Goal: Task Accomplishment & Management: Complete application form

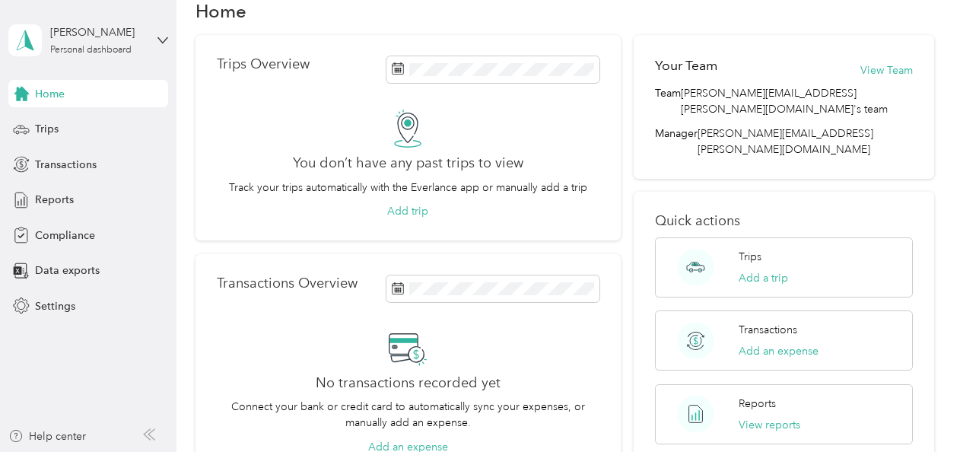
scroll to position [33, 0]
click at [47, 234] on span "Compliance" at bounding box center [65, 235] width 60 height 16
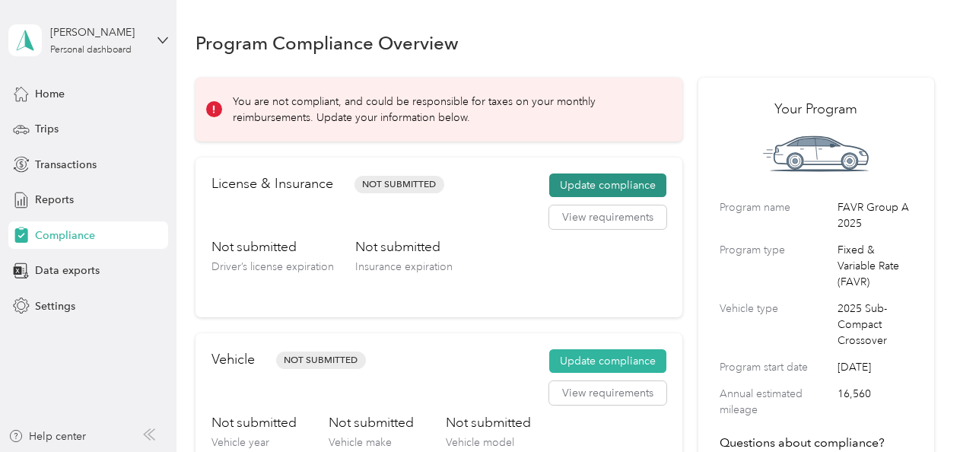
click at [595, 187] on button "Update compliance" at bounding box center [607, 185] width 117 height 24
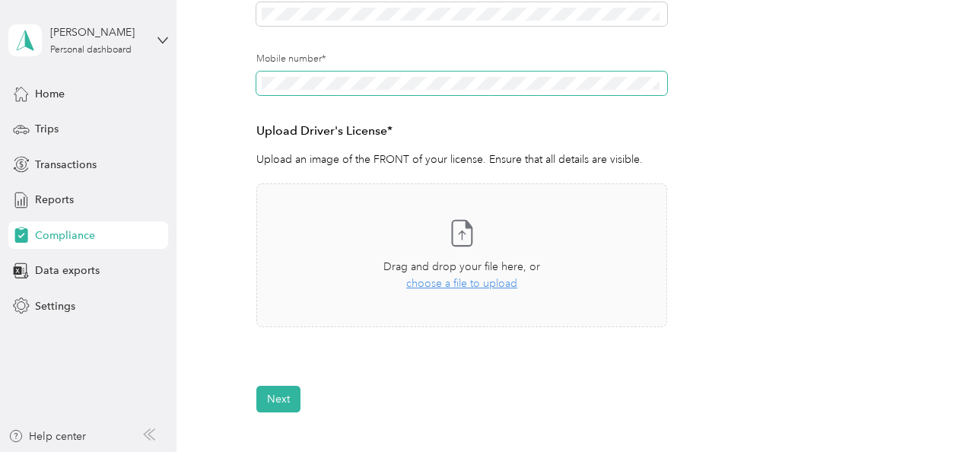
scroll to position [320, 0]
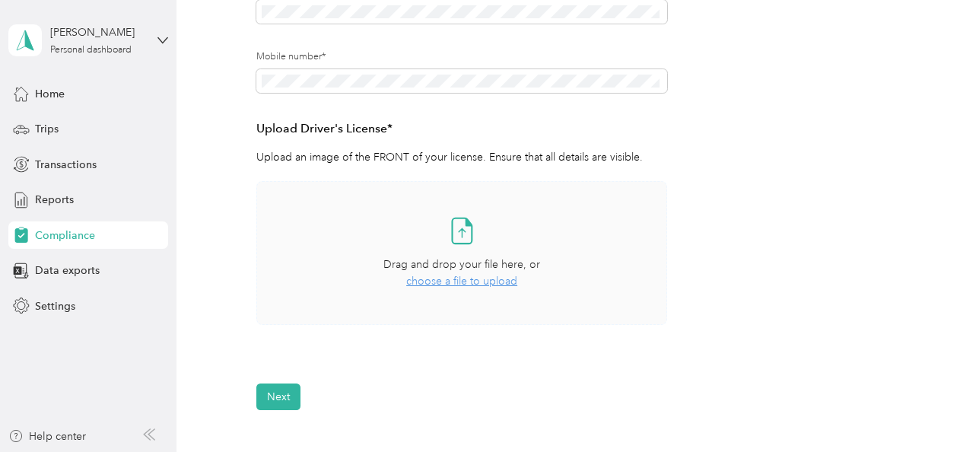
click at [453, 285] on span "choose a file to upload" at bounding box center [461, 281] width 111 height 13
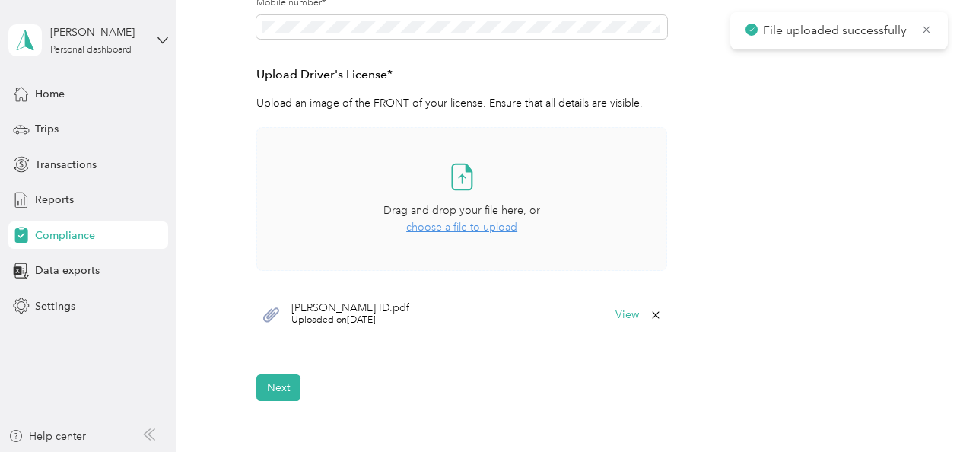
scroll to position [375, 0]
click at [625, 313] on button "View" at bounding box center [627, 314] width 24 height 11
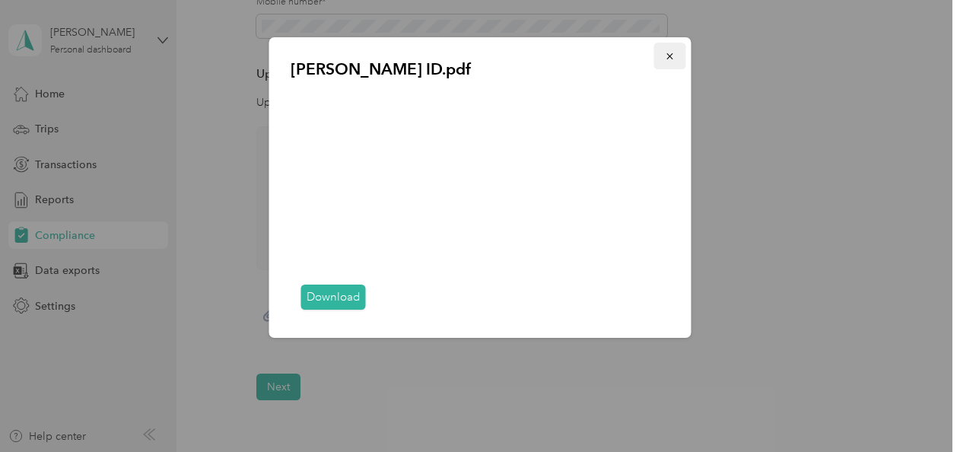
click at [673, 55] on icon "button" at bounding box center [670, 56] width 11 height 11
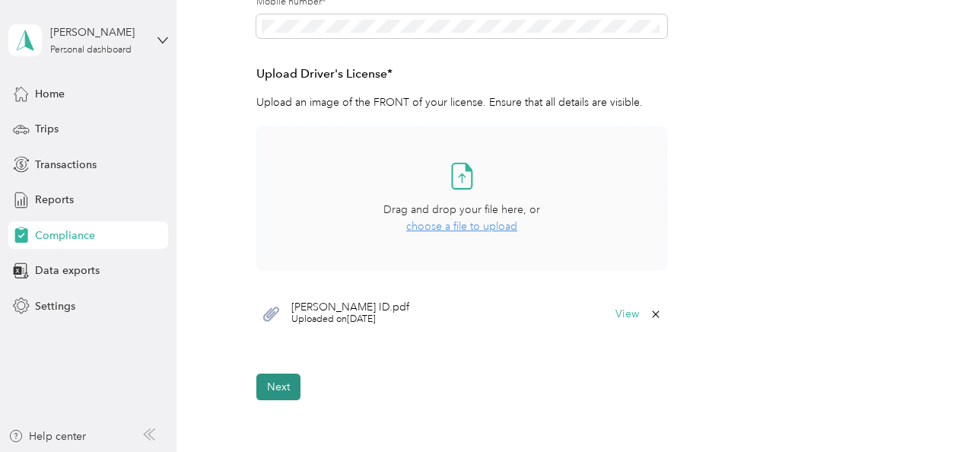
click at [284, 380] on button "Next" at bounding box center [278, 386] width 44 height 27
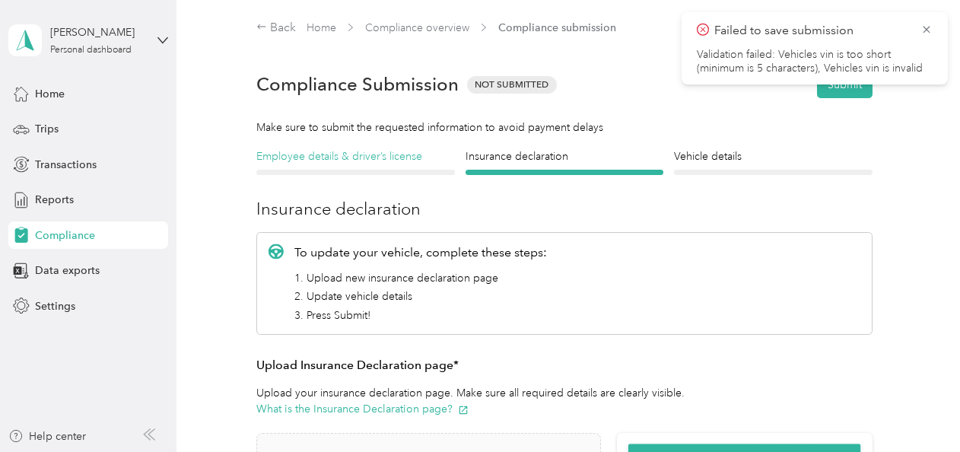
click at [365, 161] on h4 "Employee details & driver’s license" at bounding box center [355, 156] width 198 height 16
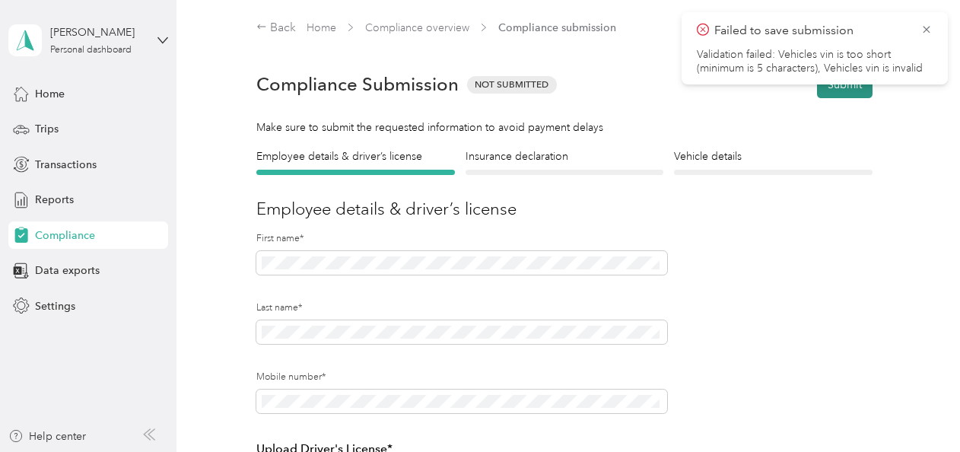
click at [838, 87] on button "Submit" at bounding box center [845, 84] width 56 height 27
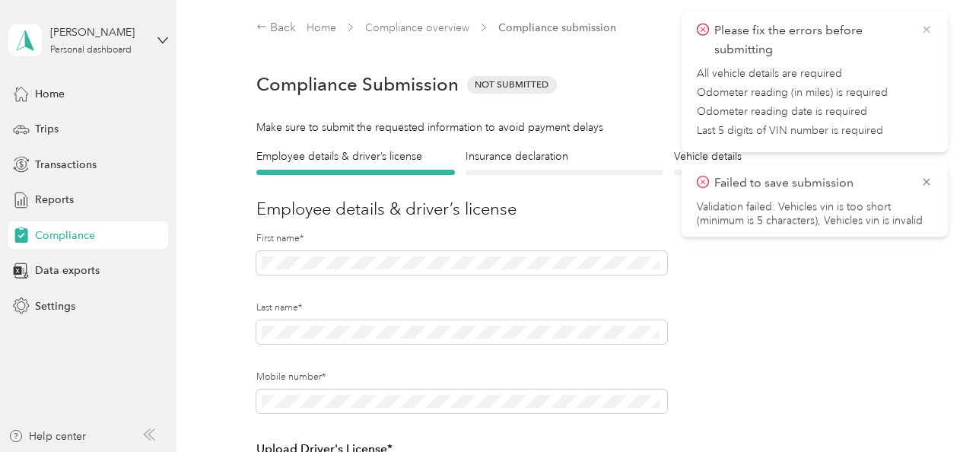
click at [928, 24] on icon at bounding box center [926, 30] width 12 height 14
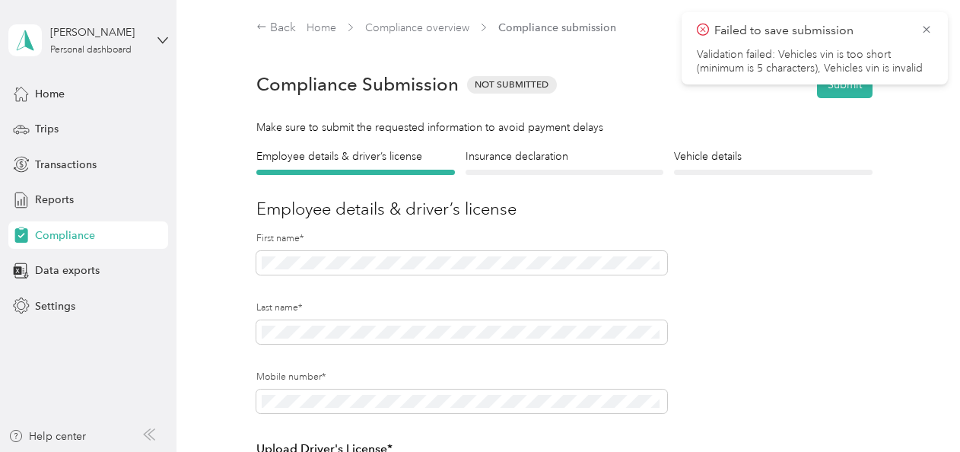
click at [933, 27] on div "Failed to save submission Validation failed: Vehicles vin is too short (minimum…" at bounding box center [815, 48] width 266 height 72
click at [929, 28] on icon at bounding box center [926, 30] width 12 height 14
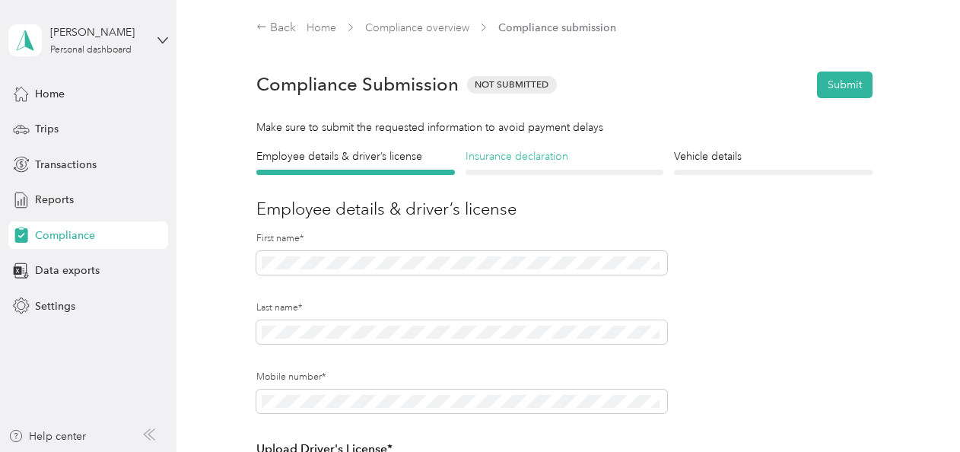
click at [532, 157] on h4 "Insurance declaration" at bounding box center [565, 156] width 198 height 16
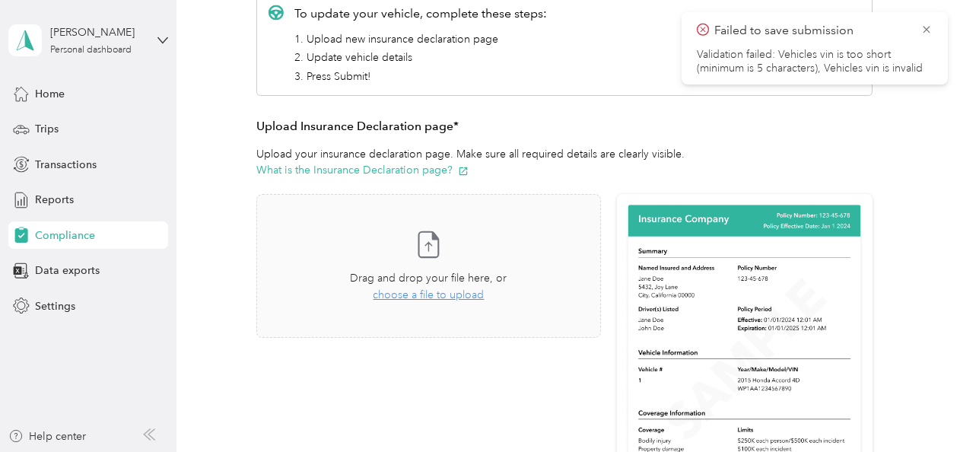
scroll to position [237, 0]
click at [435, 300] on span "choose a file to upload" at bounding box center [428, 296] width 111 height 13
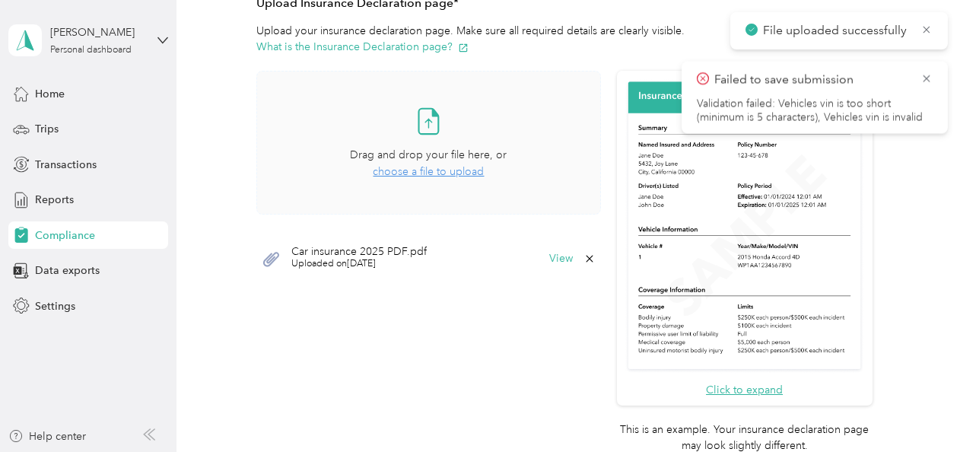
scroll to position [371, 0]
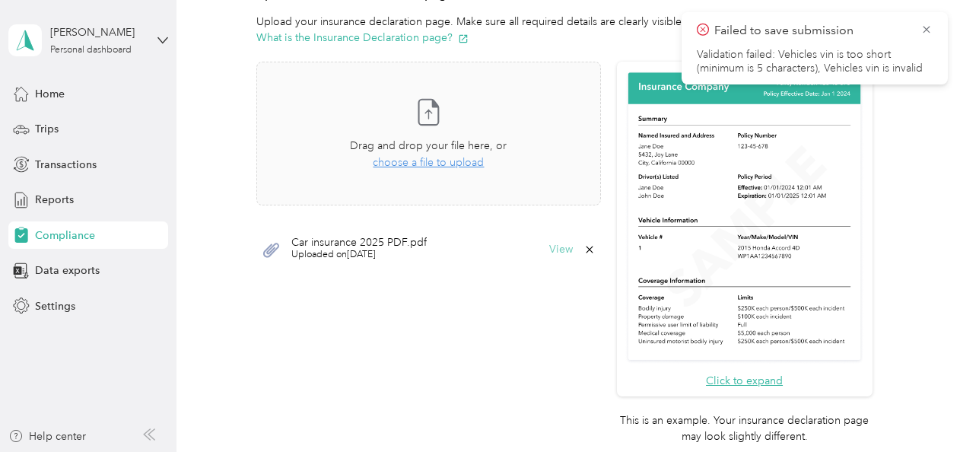
click at [558, 251] on button "View" at bounding box center [561, 249] width 24 height 11
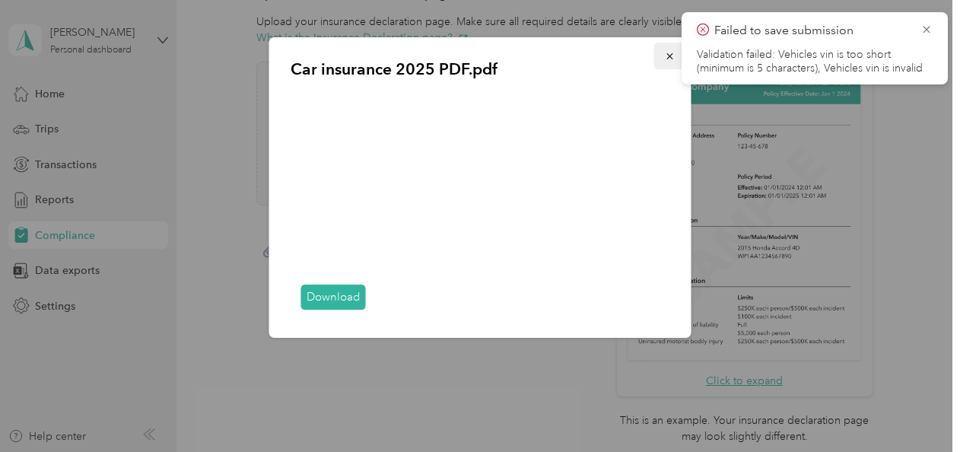
click at [668, 60] on icon "button" at bounding box center [670, 56] width 11 height 11
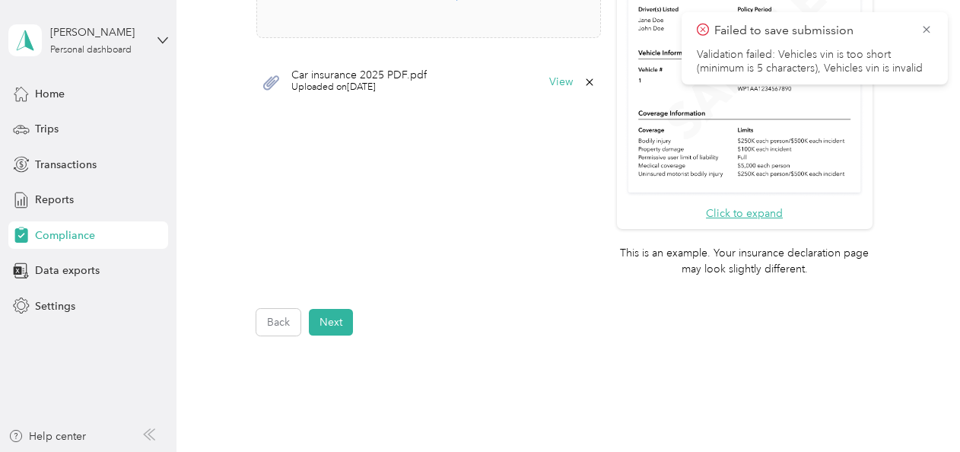
scroll to position [540, 0]
click at [334, 329] on button "Next" at bounding box center [331, 320] width 44 height 27
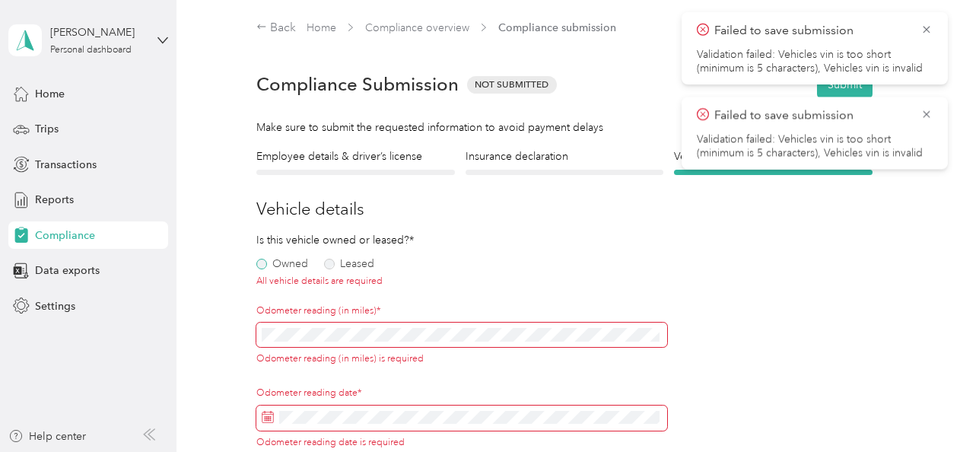
click at [262, 265] on label "Owned" at bounding box center [282, 264] width 52 height 11
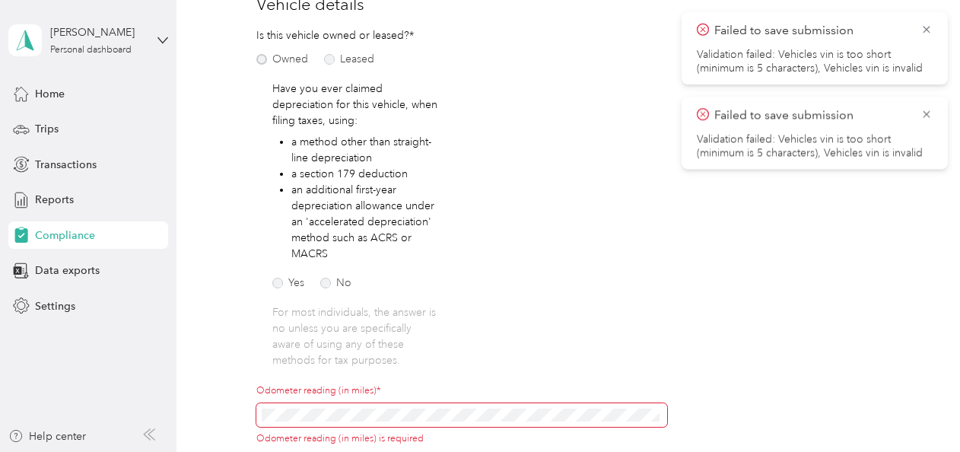
scroll to position [209, 0]
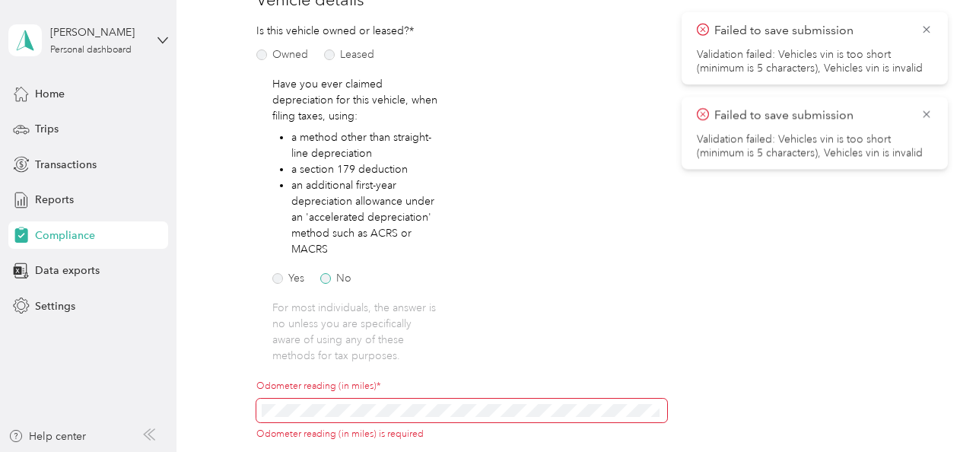
click at [326, 281] on label "No" at bounding box center [335, 278] width 31 height 11
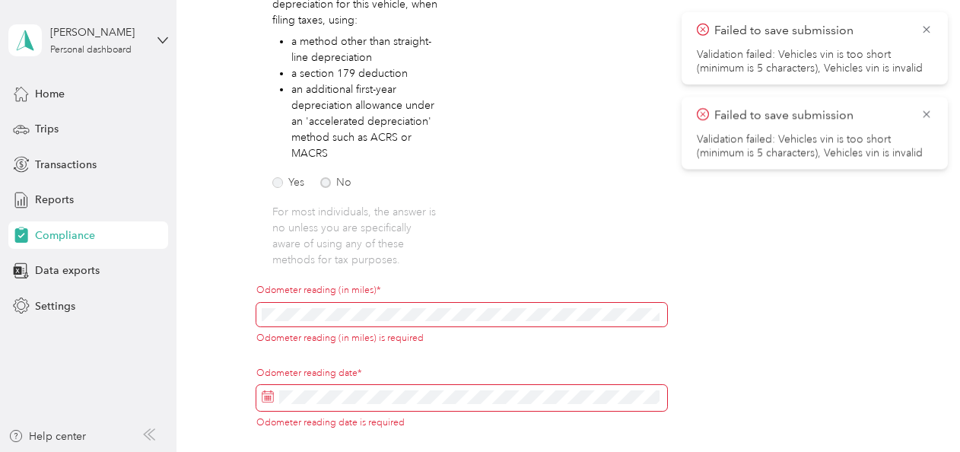
scroll to position [310, 0]
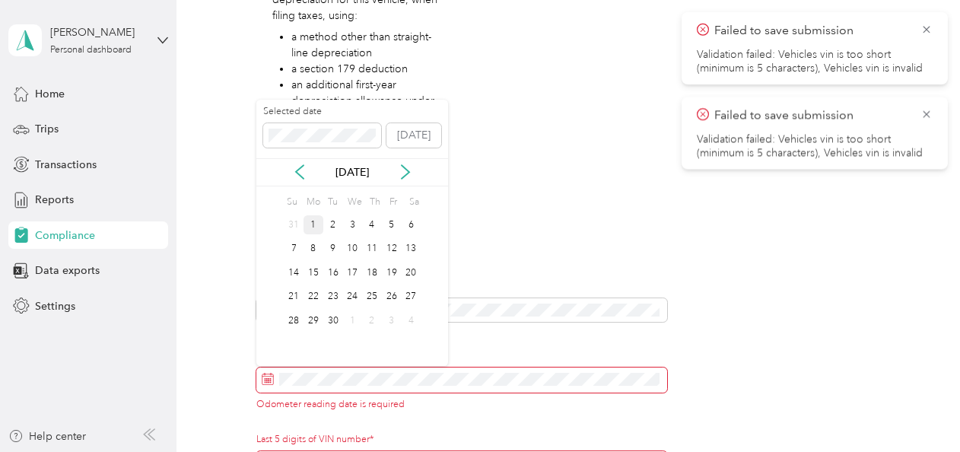
click at [314, 221] on div "1" at bounding box center [313, 224] width 20 height 19
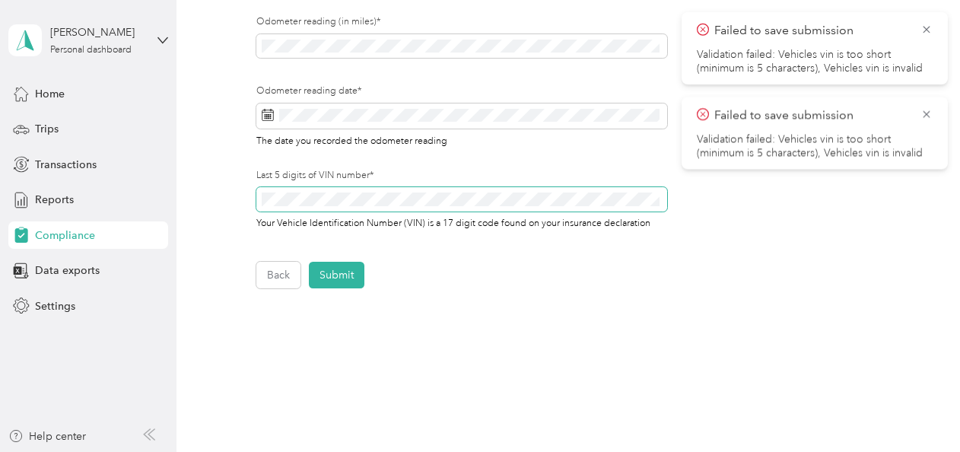
scroll to position [574, 0]
click at [338, 274] on button "Submit" at bounding box center [337, 274] width 56 height 27
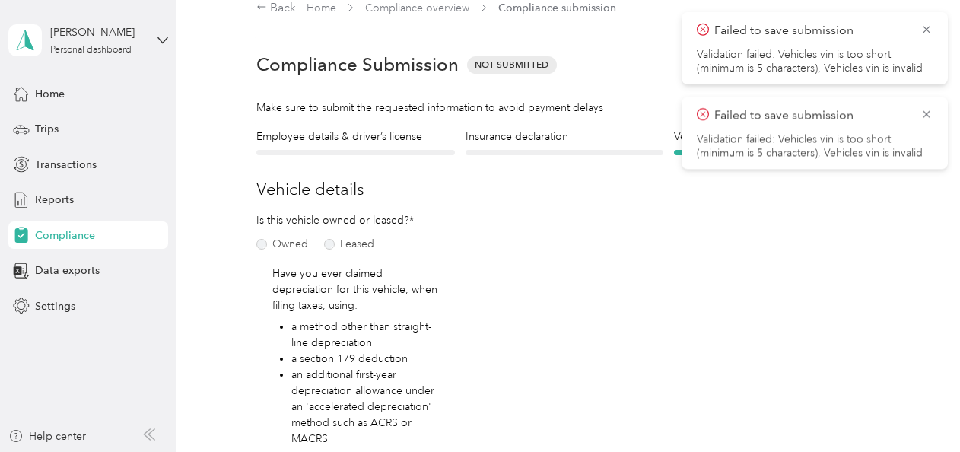
scroll to position [18, 0]
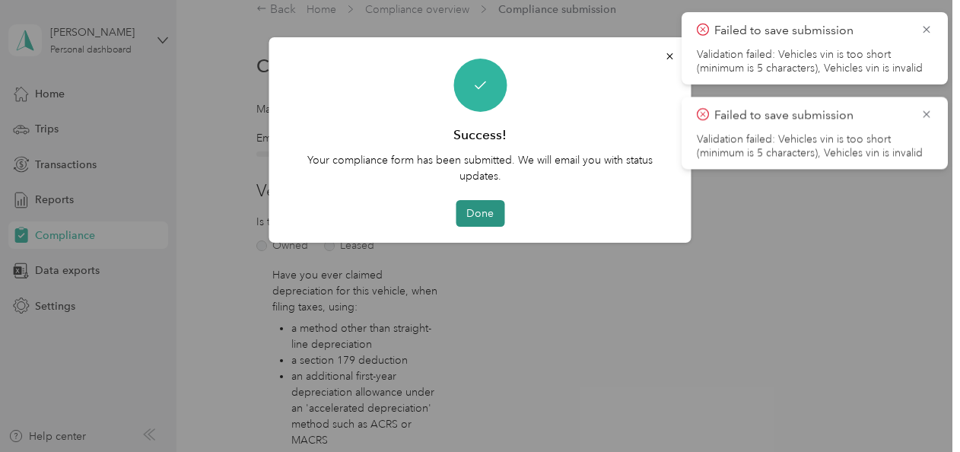
click at [489, 211] on button "Done" at bounding box center [480, 213] width 49 height 27
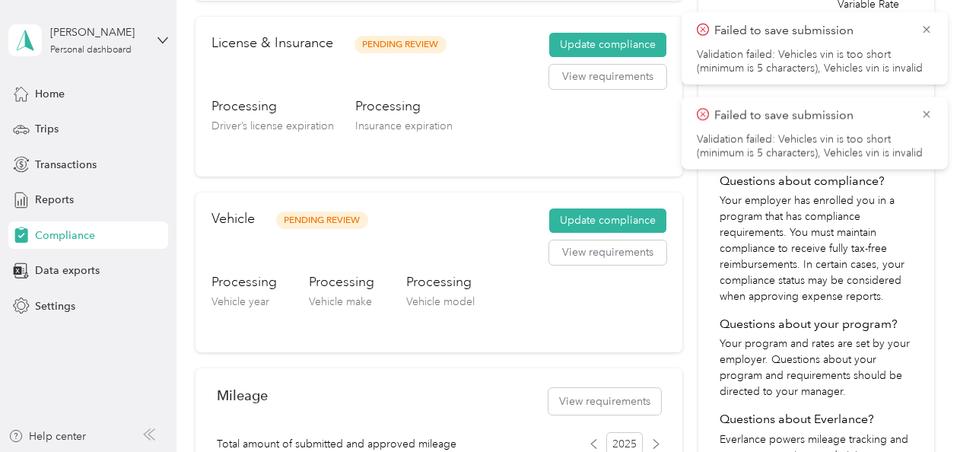
scroll to position [175, 0]
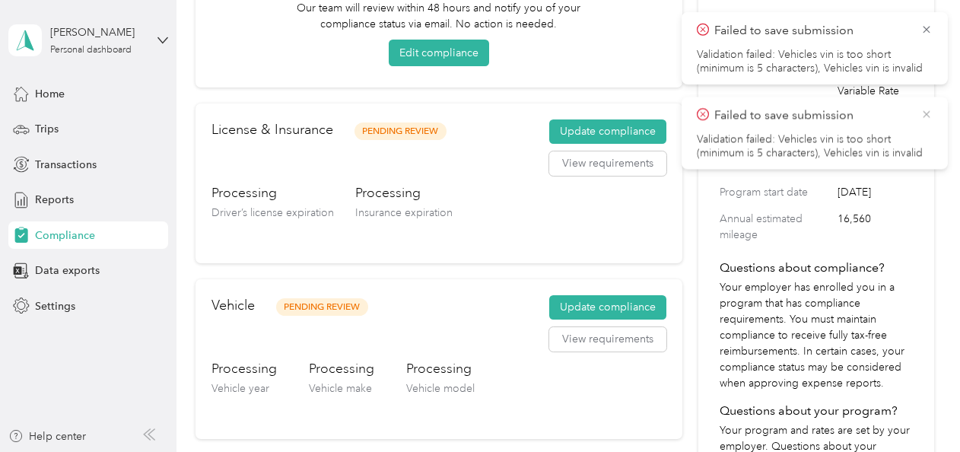
click at [926, 113] on icon at bounding box center [926, 113] width 7 height 7
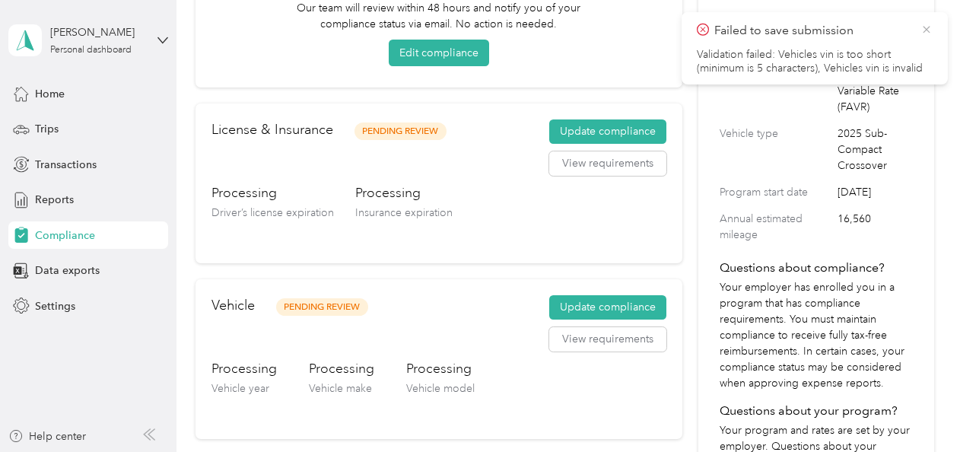
click at [928, 24] on icon at bounding box center [926, 30] width 12 height 14
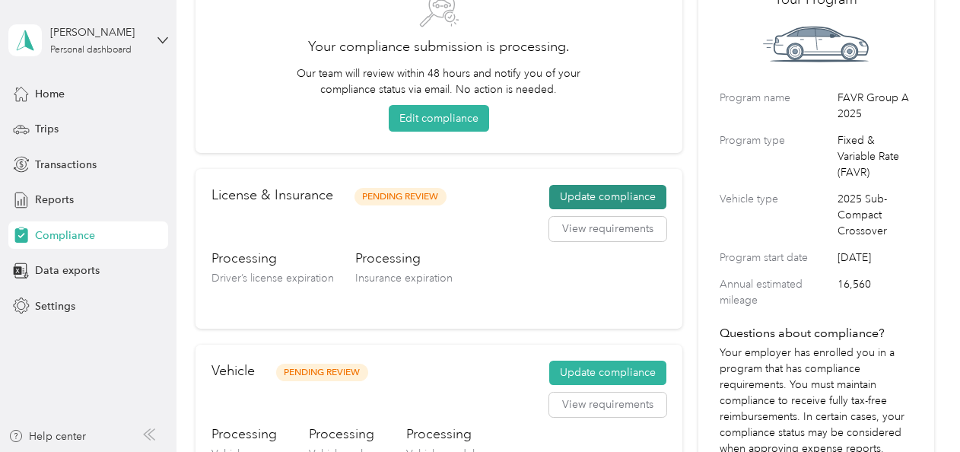
scroll to position [106, 0]
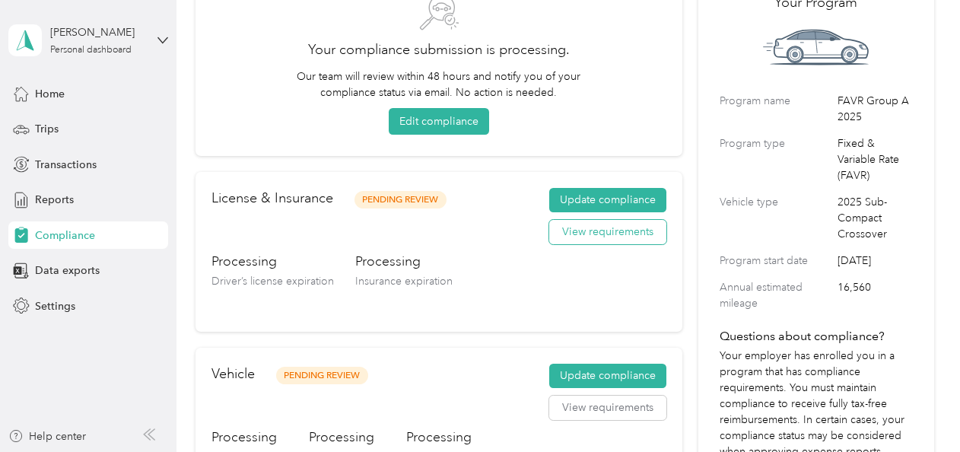
click at [602, 226] on button "View requirements" at bounding box center [607, 232] width 117 height 24
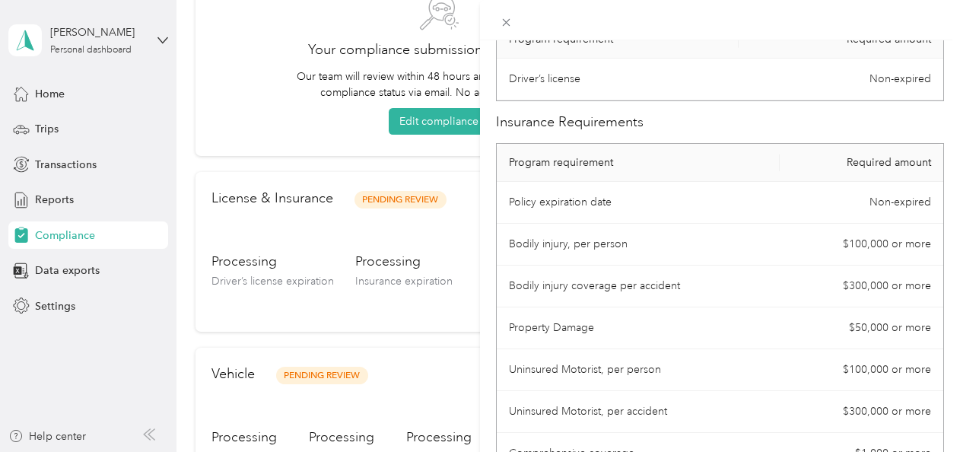
scroll to position [0, 0]
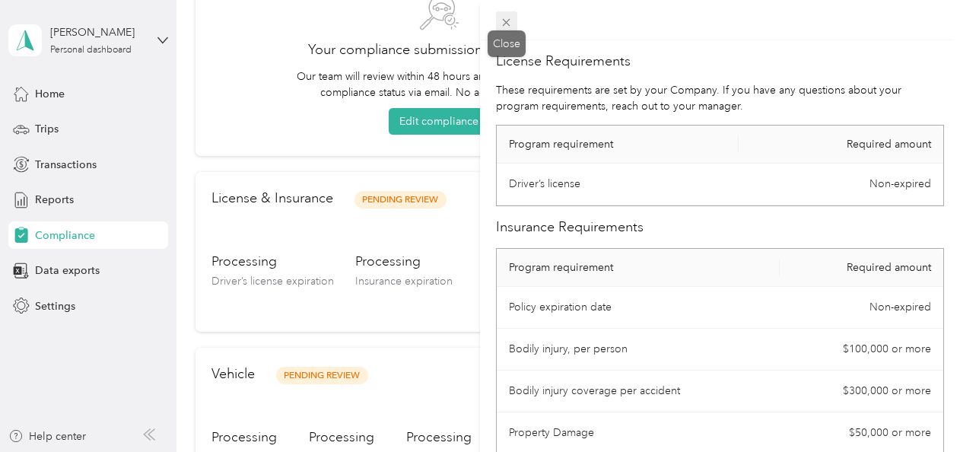
click at [506, 17] on icon at bounding box center [506, 22] width 13 height 13
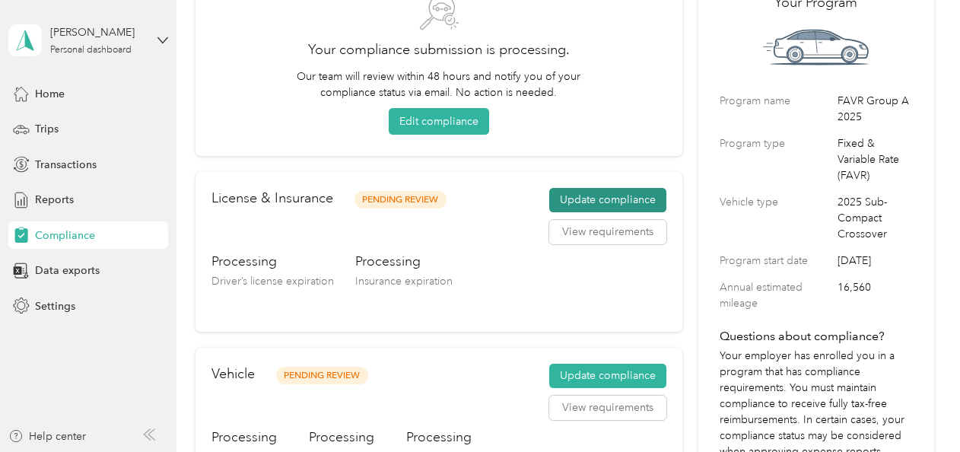
click at [587, 198] on button "Update compliance" at bounding box center [607, 200] width 117 height 24
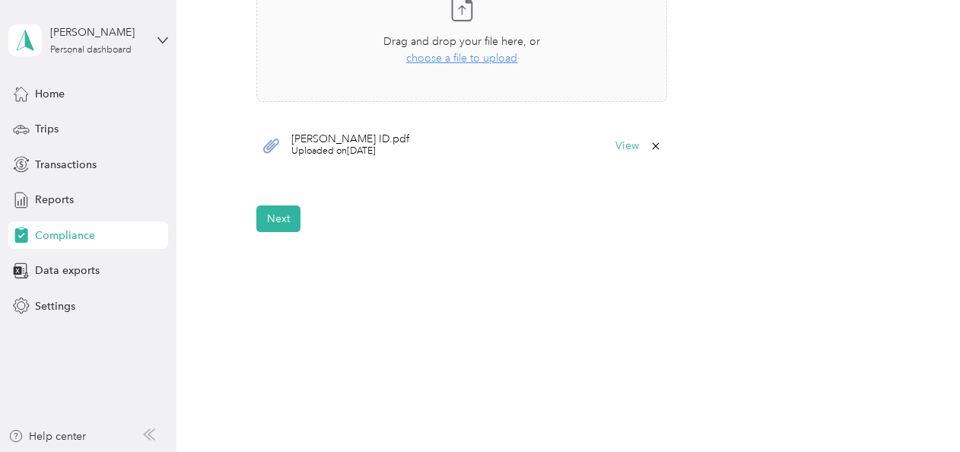
scroll to position [544, 0]
click at [277, 219] on button "Next" at bounding box center [278, 218] width 44 height 27
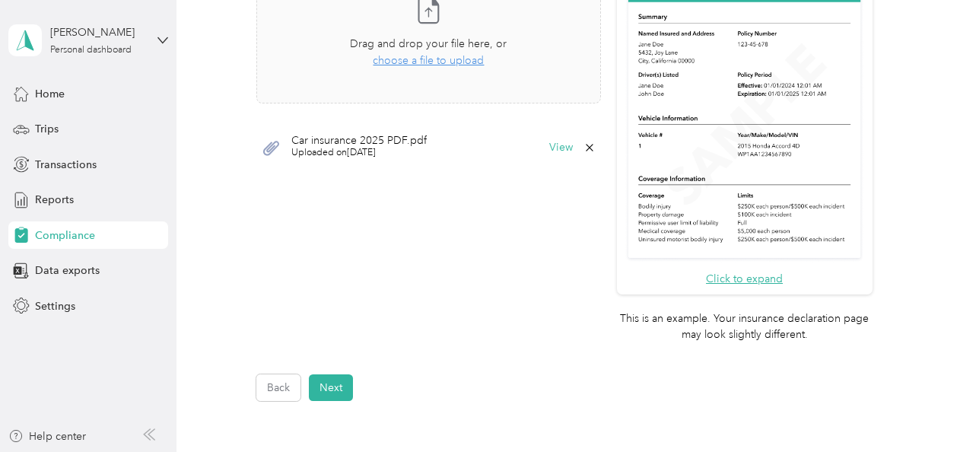
scroll to position [507, 0]
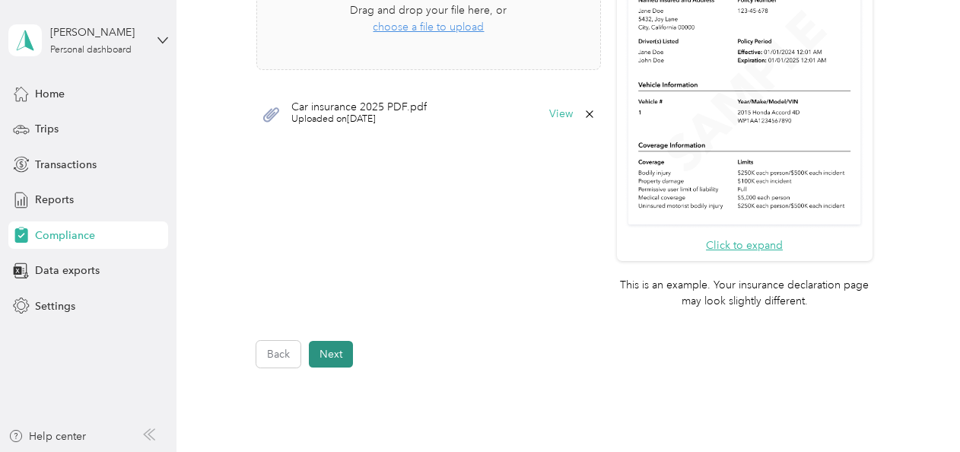
click at [327, 354] on button "Next" at bounding box center [331, 354] width 44 height 27
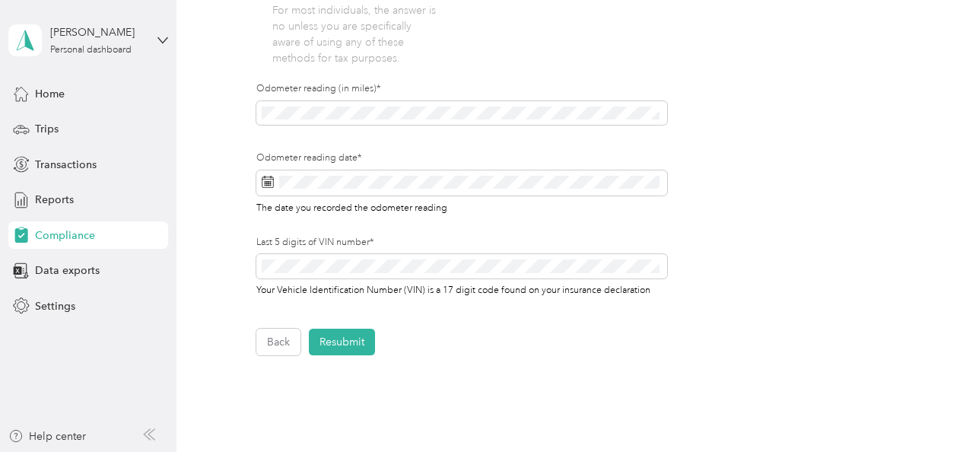
scroll to position [495, 0]
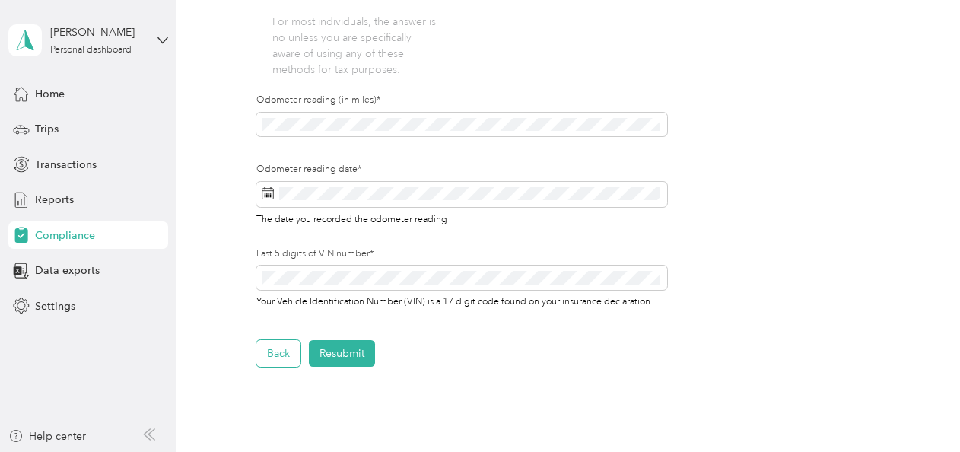
click at [278, 354] on button "Back" at bounding box center [278, 353] width 44 height 27
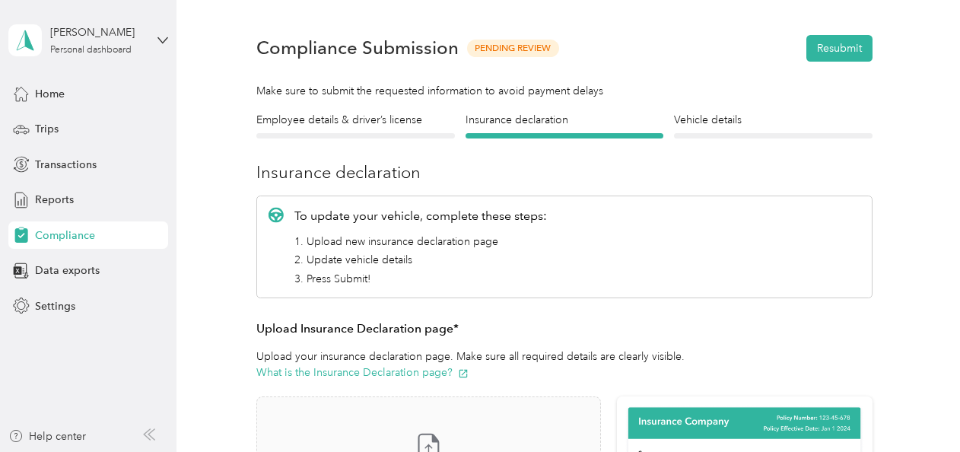
scroll to position [32, 0]
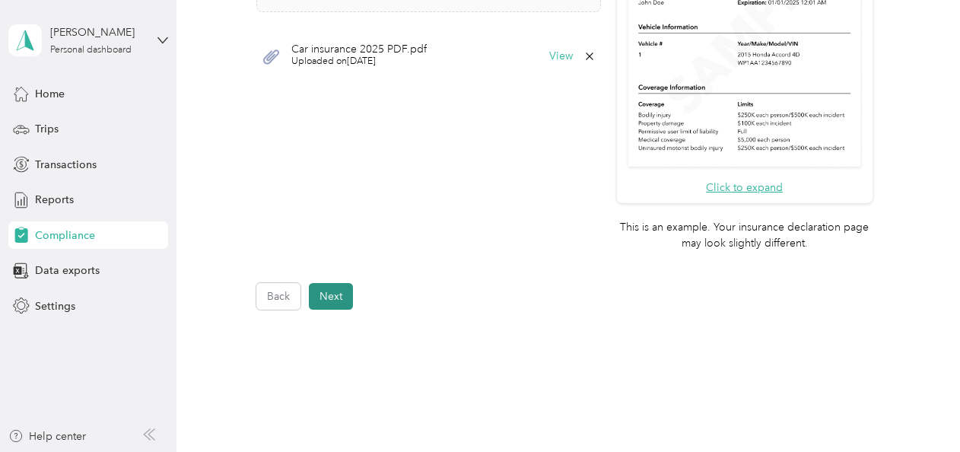
click at [325, 297] on button "Next" at bounding box center [331, 296] width 44 height 27
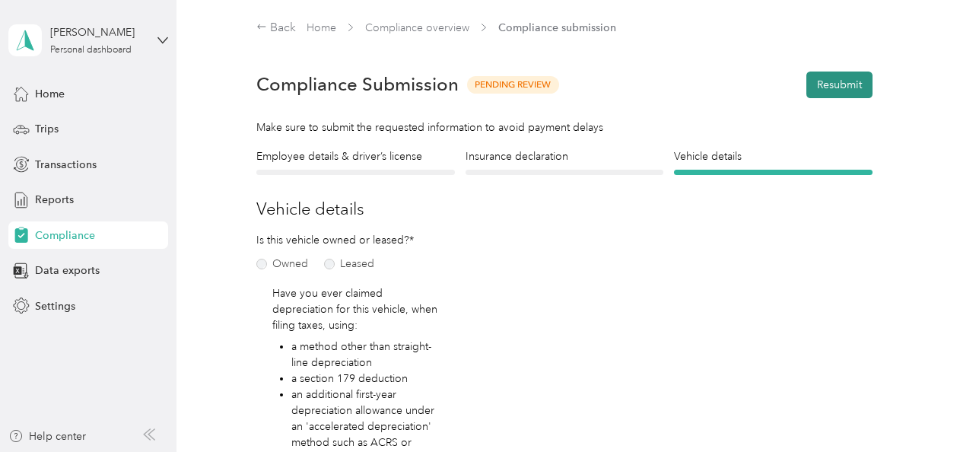
click at [832, 83] on button "Resubmit" at bounding box center [839, 84] width 66 height 27
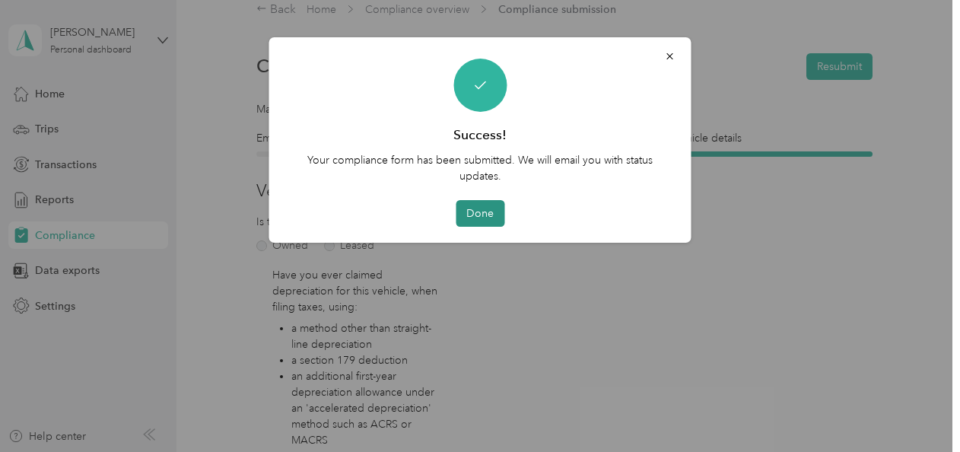
click at [479, 224] on button "Done" at bounding box center [480, 213] width 49 height 27
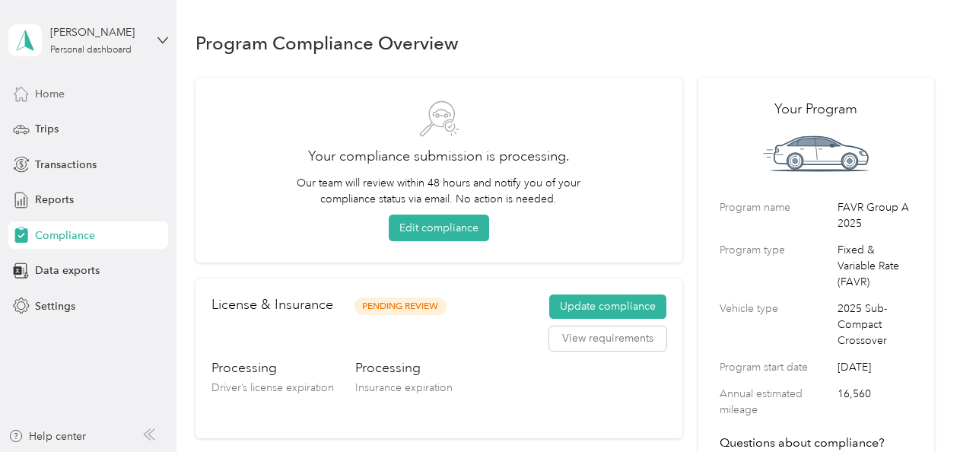
click at [49, 93] on span "Home" at bounding box center [50, 94] width 30 height 16
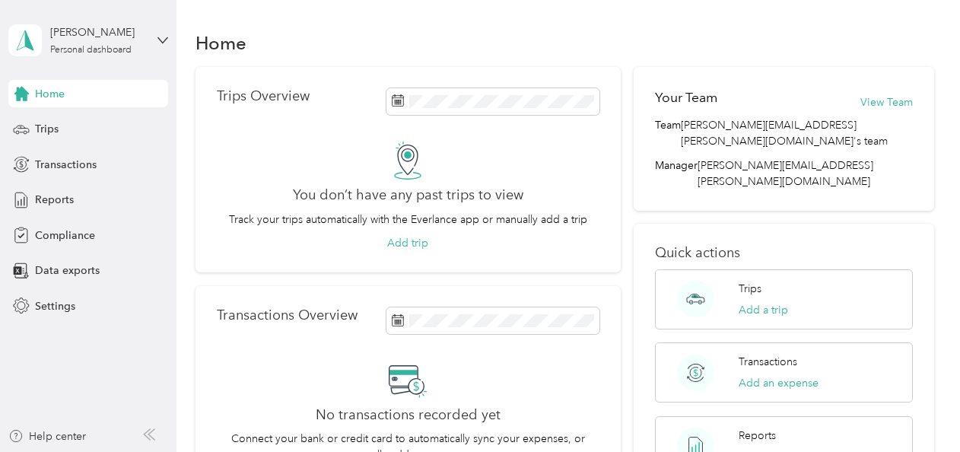
click at [46, 146] on div "Home Trips Transactions Reports Compliance Data exports Settings" at bounding box center [88, 200] width 160 height 240
click at [48, 124] on span "Trips" at bounding box center [47, 129] width 24 height 16
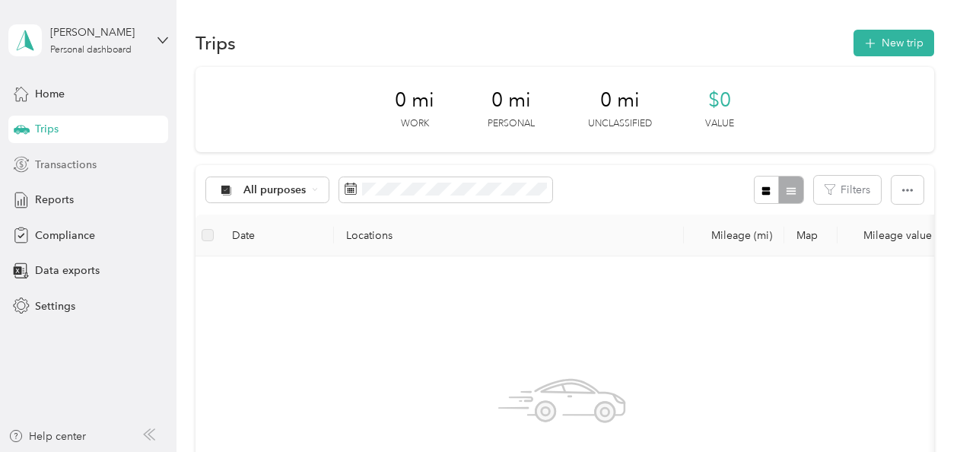
click at [57, 169] on span "Transactions" at bounding box center [66, 165] width 62 height 16
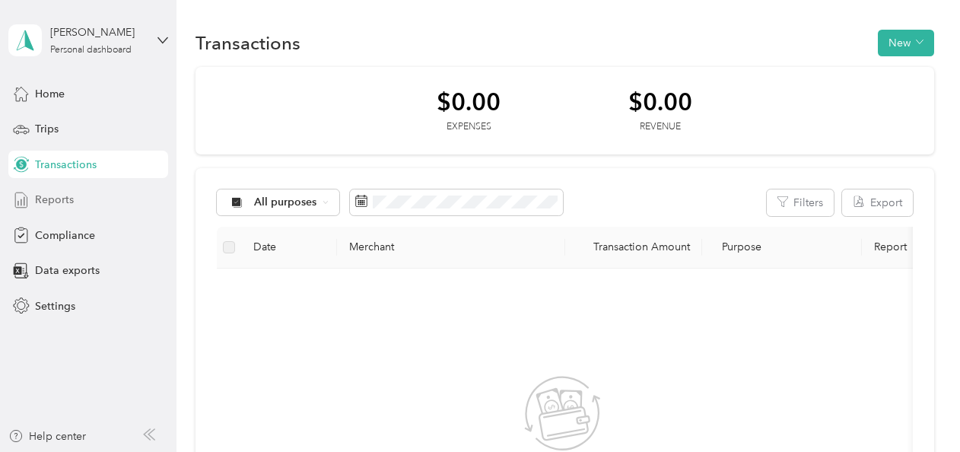
click at [64, 205] on span "Reports" at bounding box center [54, 200] width 39 height 16
